Goal: Information Seeking & Learning: Understand process/instructions

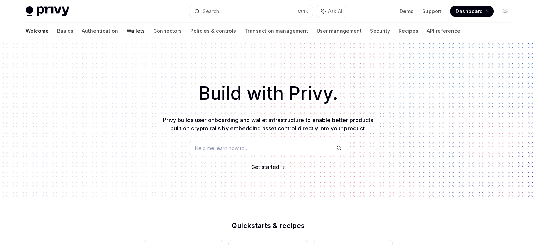
click at [127, 31] on link "Wallets" at bounding box center [136, 31] width 18 height 17
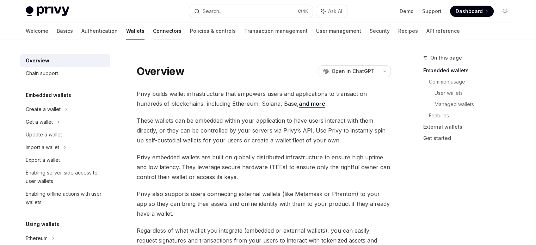
click at [153, 30] on link "Connectors" at bounding box center [167, 31] width 29 height 17
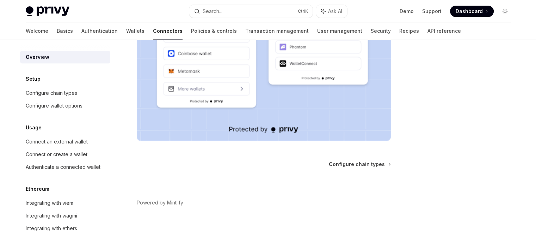
scroll to position [207, 0]
click at [47, 140] on div "Connect an external wallet" at bounding box center [57, 142] width 62 height 8
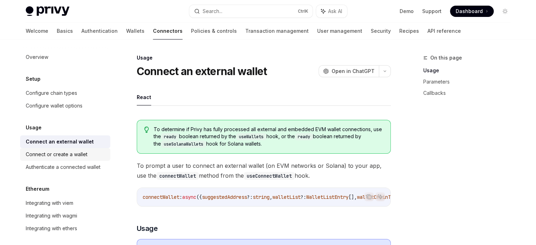
click at [81, 151] on div "Connect or create a wallet" at bounding box center [57, 154] width 62 height 8
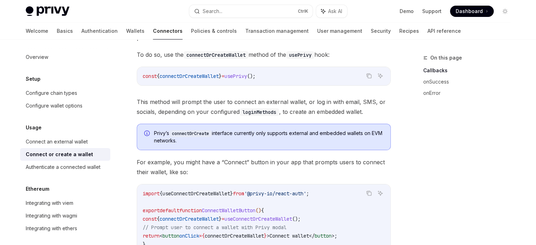
scroll to position [83, 0]
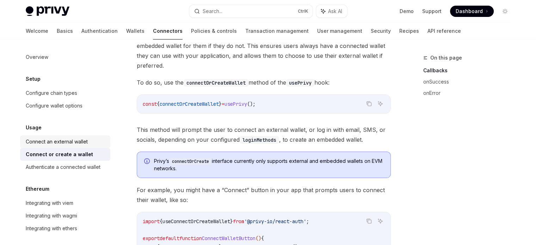
click at [77, 138] on div "Connect an external wallet" at bounding box center [57, 142] width 62 height 8
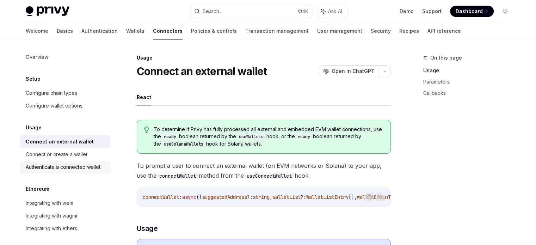
click at [75, 169] on div "Authenticate a connected wallet" at bounding box center [63, 167] width 75 height 8
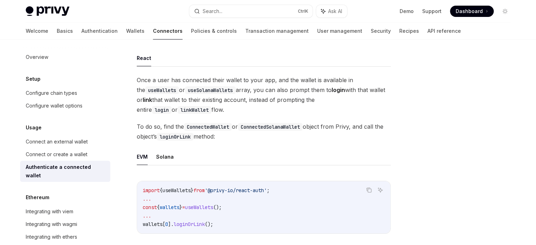
scroll to position [35, 0]
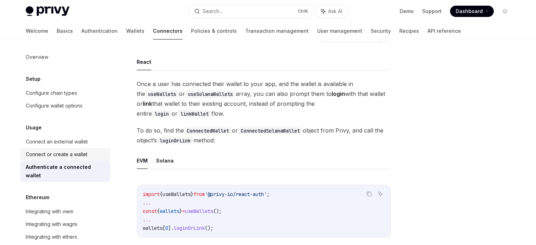
click at [74, 160] on link "Connect or create a wallet" at bounding box center [65, 154] width 90 height 13
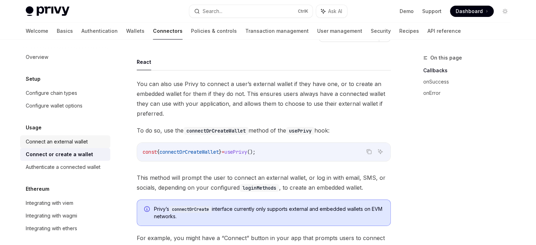
click at [74, 145] on div "Connect an external wallet" at bounding box center [57, 142] width 62 height 8
type textarea "*"
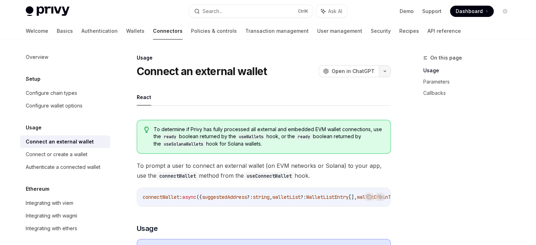
click at [384, 73] on icon "button" at bounding box center [385, 71] width 8 height 3
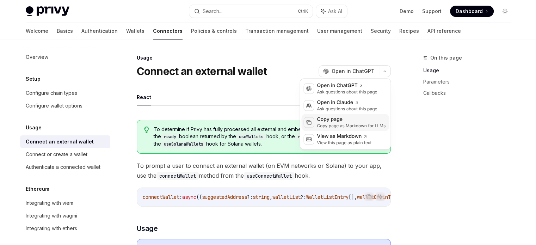
click at [335, 123] on div "Copy page as Markdown for LLMs" at bounding box center [351, 126] width 69 height 6
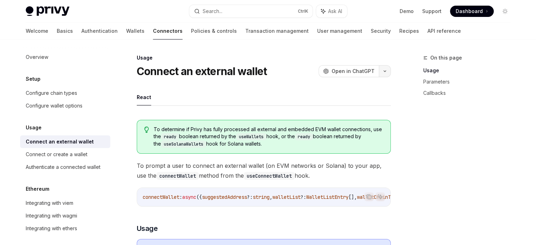
click at [384, 71] on icon "button" at bounding box center [385, 71] width 8 height 3
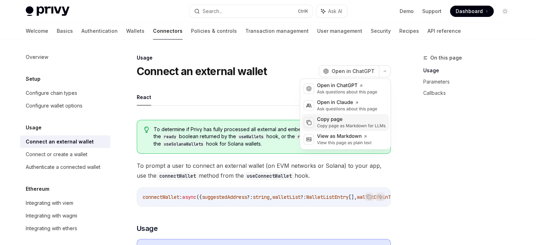
click at [359, 123] on div "Copy page as Markdown for LLMs" at bounding box center [351, 126] width 69 height 6
click at [386, 72] on button "button" at bounding box center [385, 71] width 12 height 12
click at [350, 90] on div "Ask questions about this page" at bounding box center [347, 92] width 60 height 6
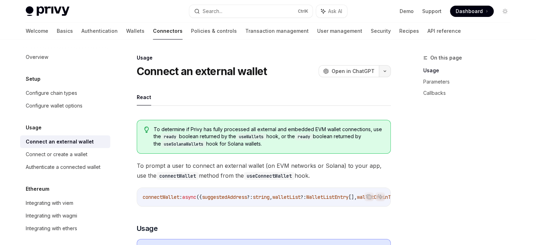
click at [386, 71] on icon "button" at bounding box center [385, 71] width 8 height 3
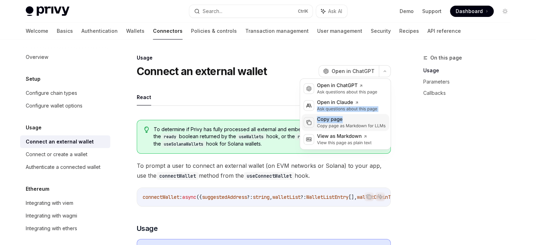
drag, startPoint x: 357, startPoint y: 103, endPoint x: 360, endPoint y: 118, distance: 15.8
click at [360, 118] on div "OpenAI Open in ChatGPT Ask questions about this page Anthropic Open in [PERSON_…" at bounding box center [345, 113] width 91 height 71
click at [358, 122] on div "Copy page" at bounding box center [351, 119] width 69 height 7
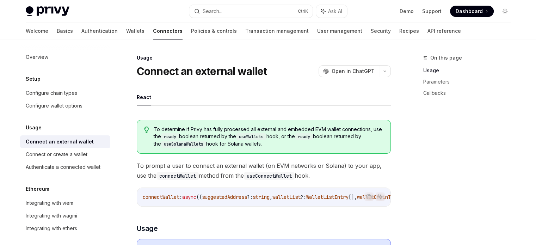
click at [461, 11] on span "Dashboard" at bounding box center [469, 11] width 27 height 7
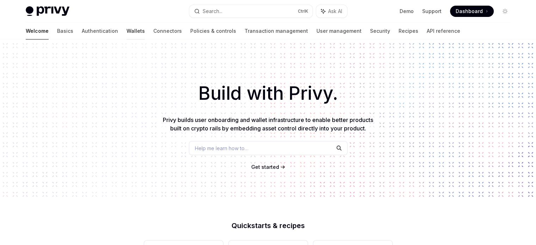
click at [127, 31] on link "Wallets" at bounding box center [136, 31] width 18 height 17
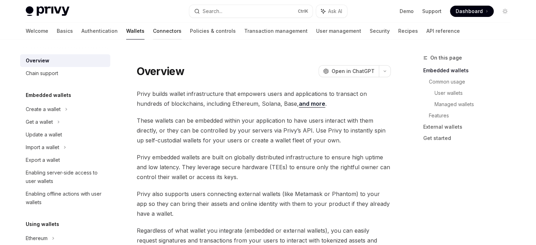
click at [153, 31] on link "Connectors" at bounding box center [167, 31] width 29 height 17
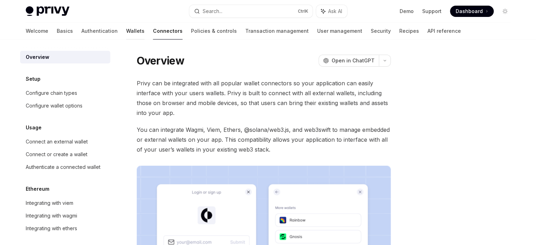
click at [126, 31] on link "Wallets" at bounding box center [135, 31] width 18 height 17
type textarea "*"
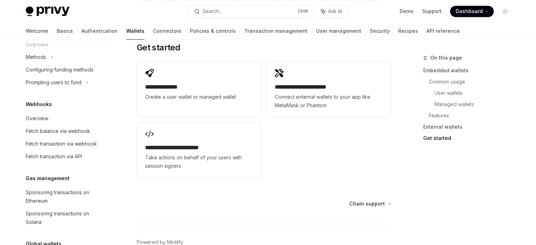
scroll to position [365, 0]
